Goal: Navigation & Orientation: Find specific page/section

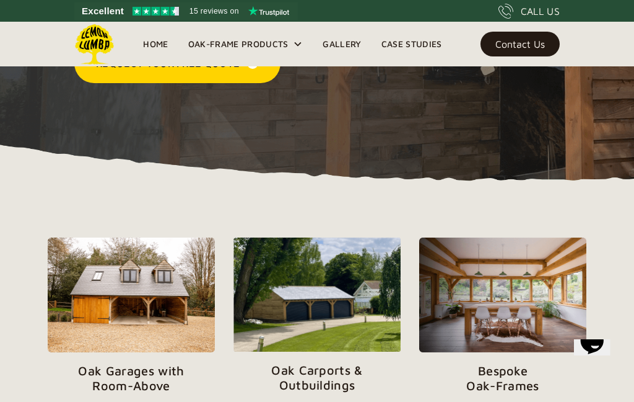
scroll to position [284, 0]
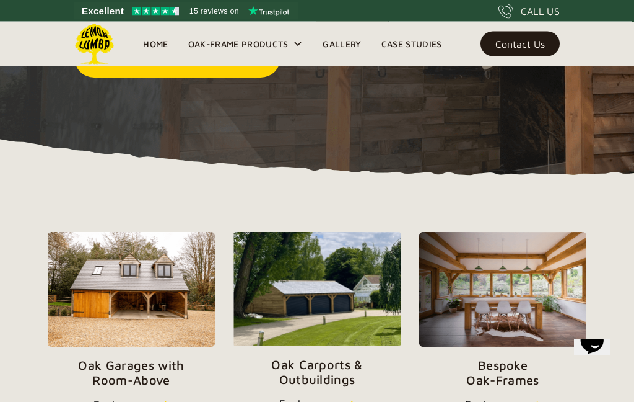
click at [327, 375] on p "Oak Carports & Outbuildings" at bounding box center [317, 373] width 167 height 30
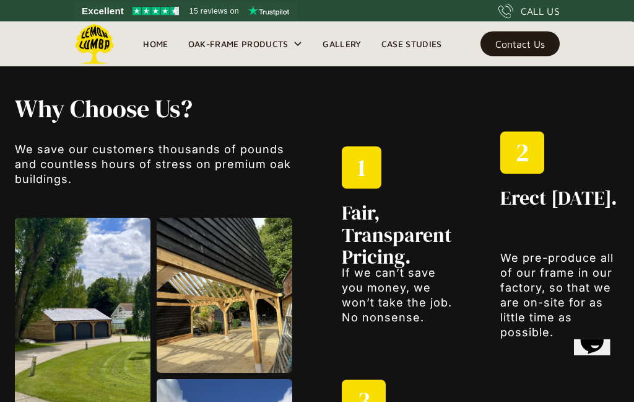
scroll to position [1061, 0]
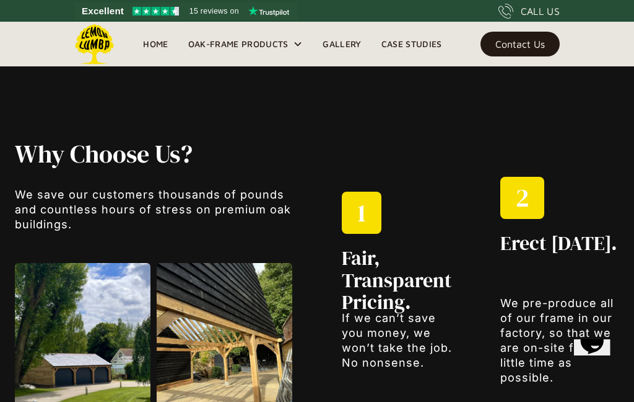
click at [349, 47] on link "Gallery" at bounding box center [342, 44] width 58 height 19
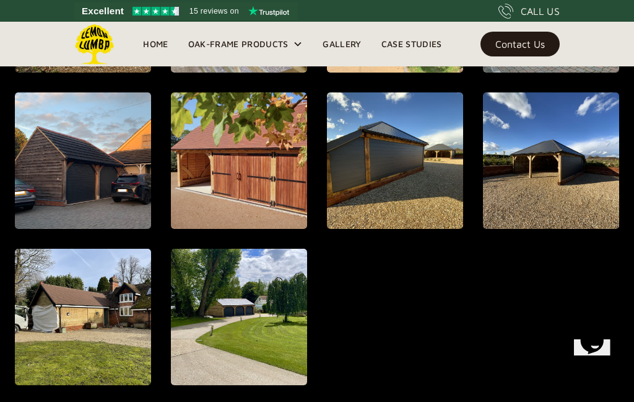
scroll to position [990, 0]
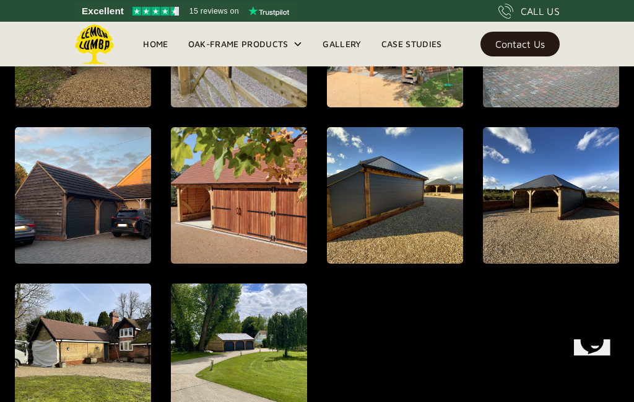
click at [563, 193] on img "open lightbox" at bounding box center [551, 195] width 136 height 136
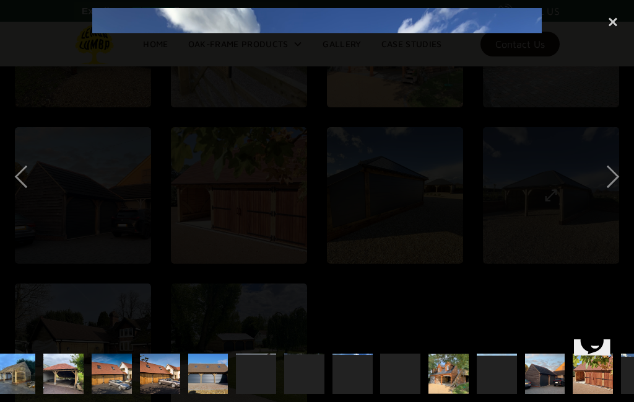
scroll to position [0, 433]
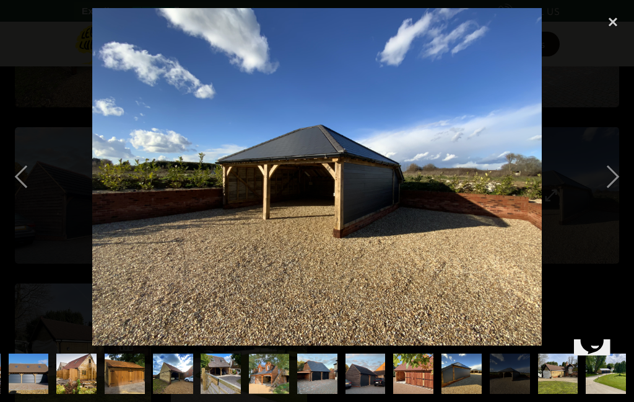
click at [355, 183] on img at bounding box center [317, 176] width 450 height 337
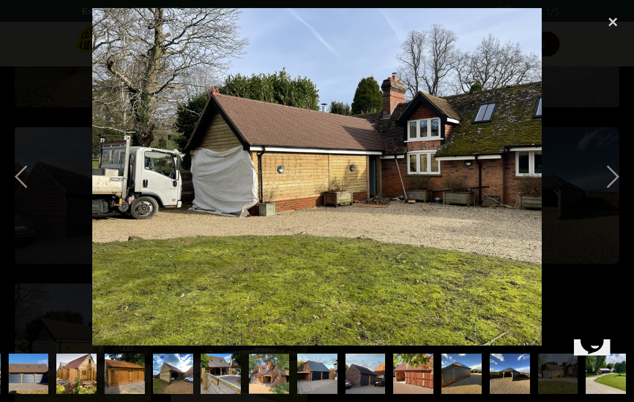
click at [29, 182] on div "previous image" at bounding box center [21, 176] width 42 height 337
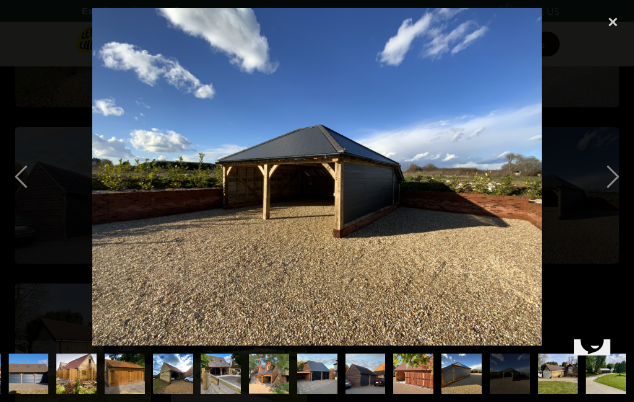
click at [615, 26] on div "close lightbox" at bounding box center [613, 21] width 42 height 27
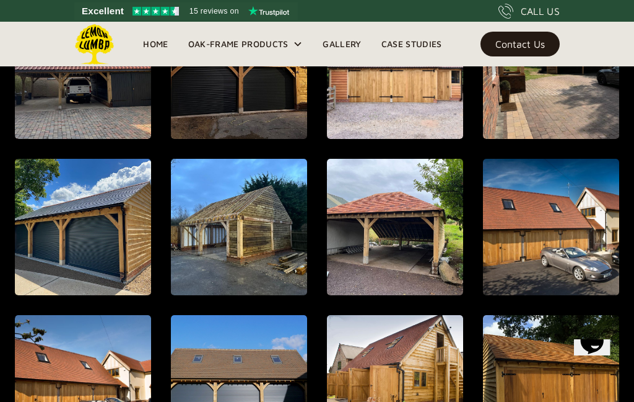
scroll to position [489, 0]
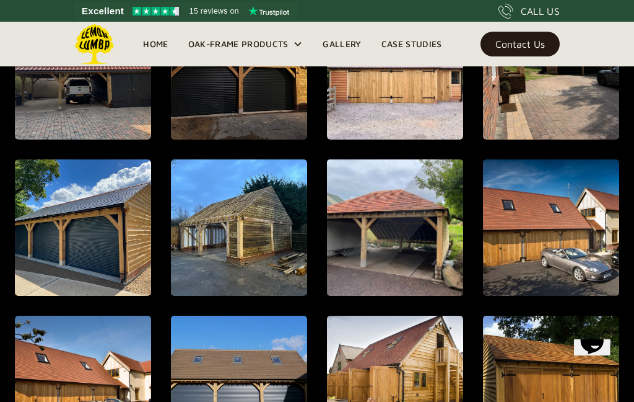
click at [397, 250] on div "open lightbox" at bounding box center [395, 227] width 291 height 336
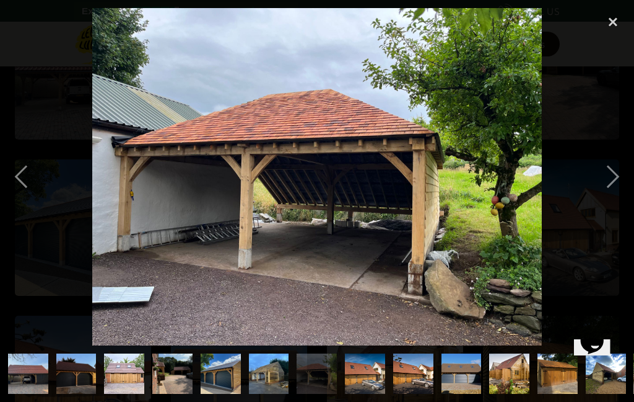
click at [620, 32] on div "close lightbox" at bounding box center [613, 21] width 42 height 27
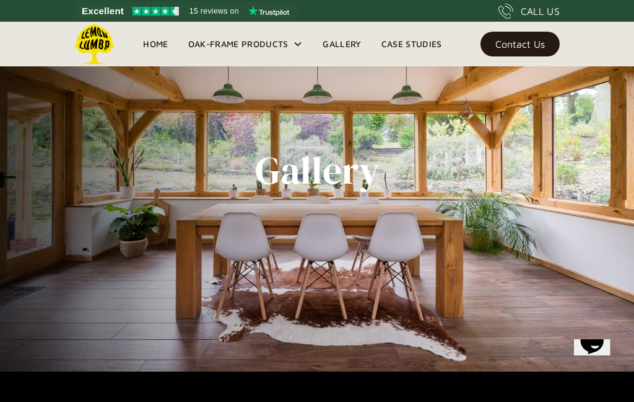
scroll to position [0, 0]
